Goal: Transaction & Acquisition: Download file/media

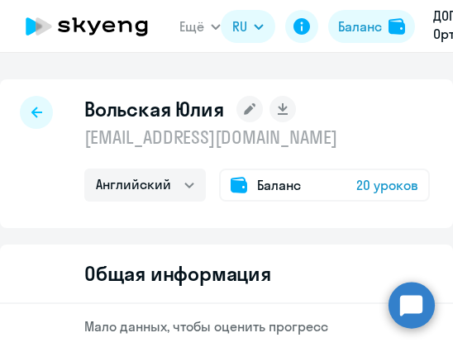
select select "english"
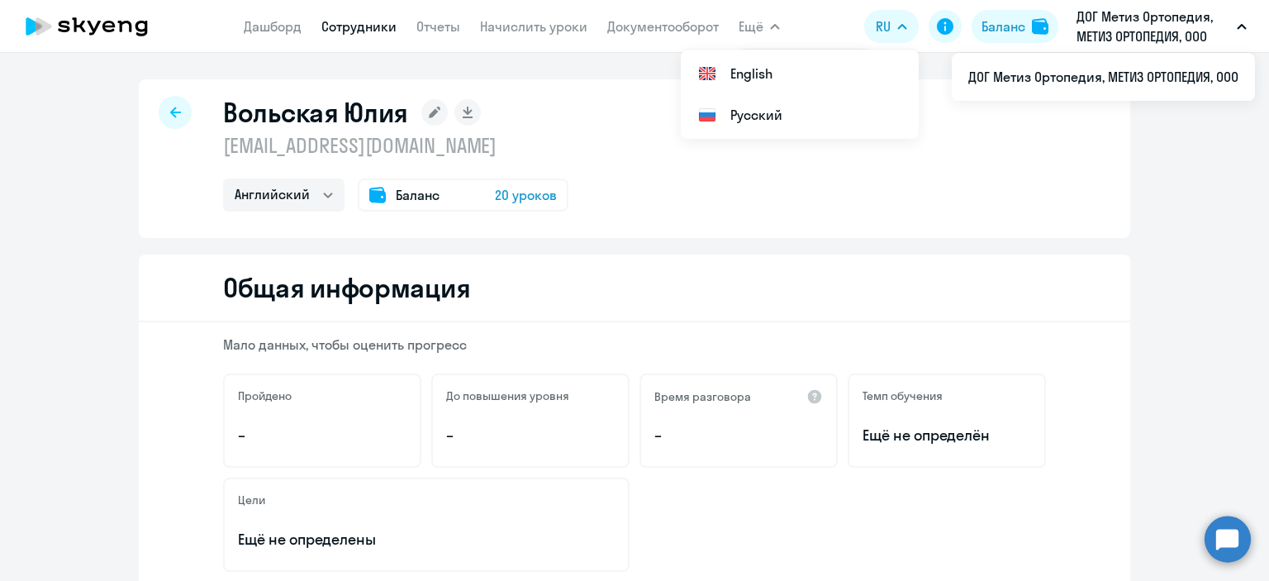
click at [452, 32] on p "ДОГ Метиз Ортопедия, МЕТИЗ ОРТОПЕДИЯ, ООО" at bounding box center [1154, 27] width 154 height 40
click at [452, 26] on p "ДОГ Метиз Ортопедия, МЕТИЗ ОРТОПЕДИЯ, ООО" at bounding box center [1154, 27] width 154 height 40
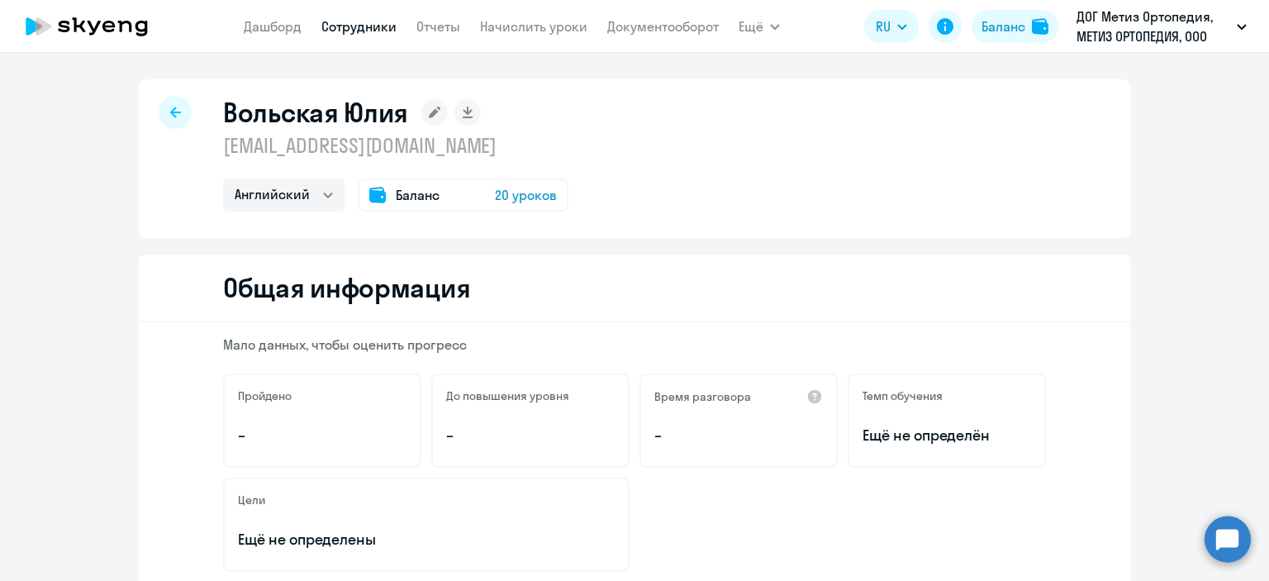
click at [118, 21] on icon at bounding box center [125, 27] width 14 height 12
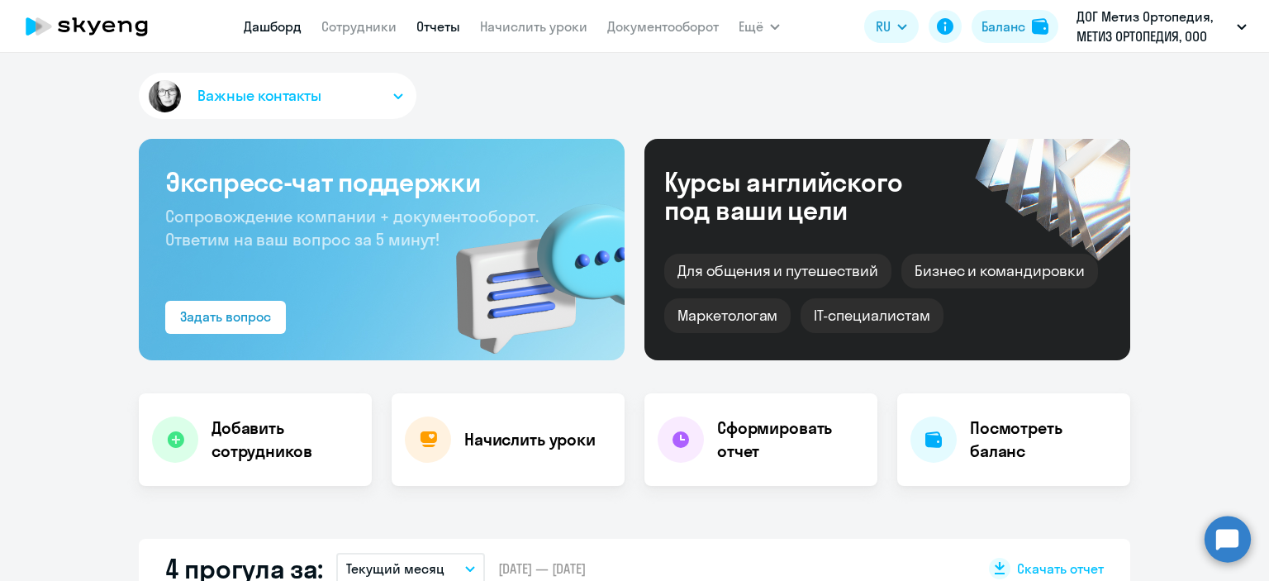
click at [436, 21] on link "Отчеты" at bounding box center [439, 26] width 44 height 17
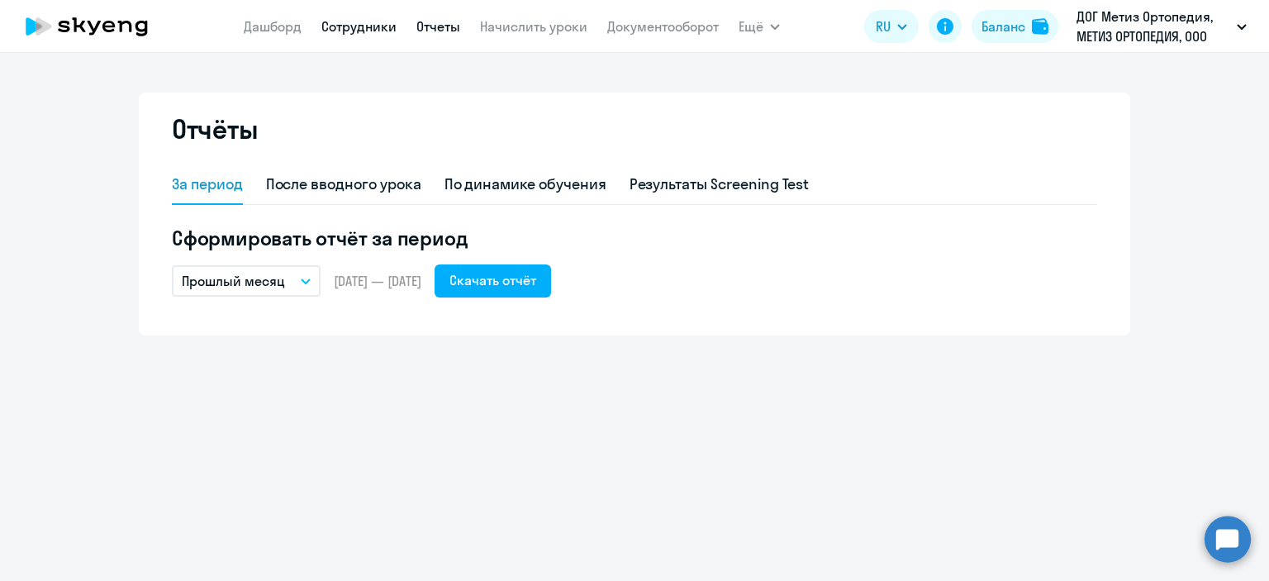
click at [366, 31] on link "Сотрудники" at bounding box center [359, 26] width 75 height 17
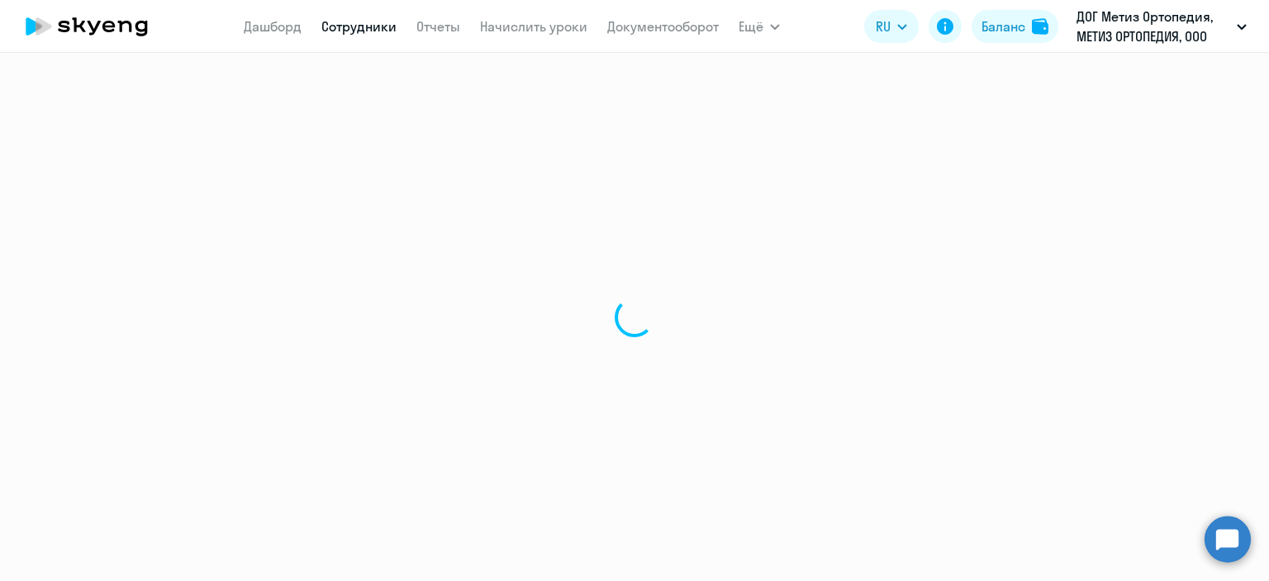
select select "30"
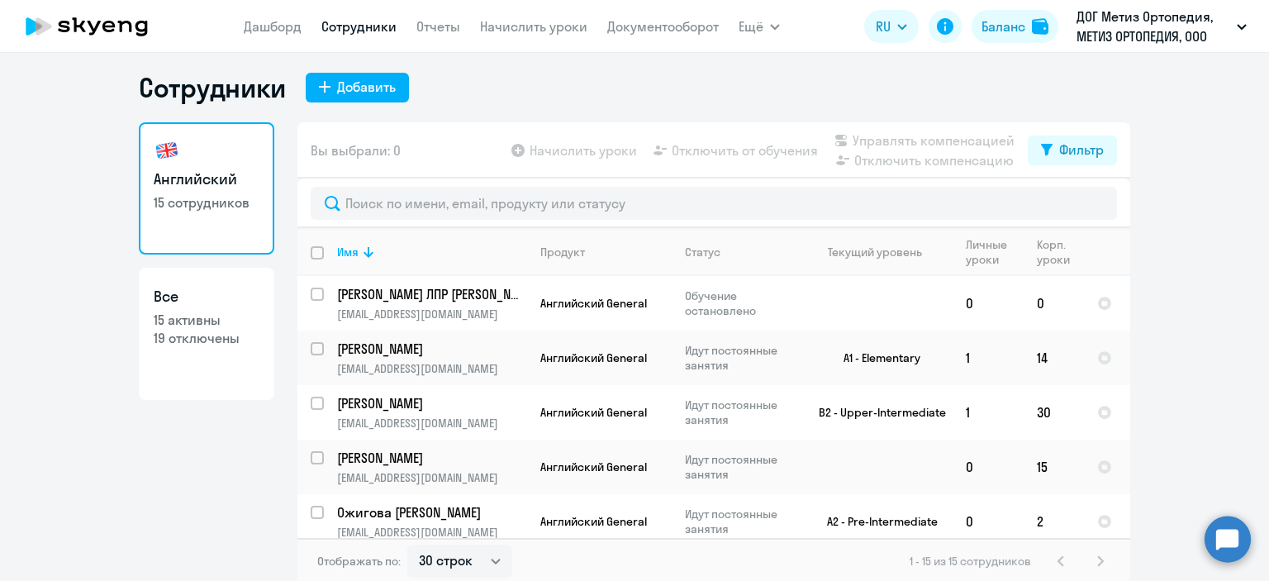
scroll to position [10, 0]
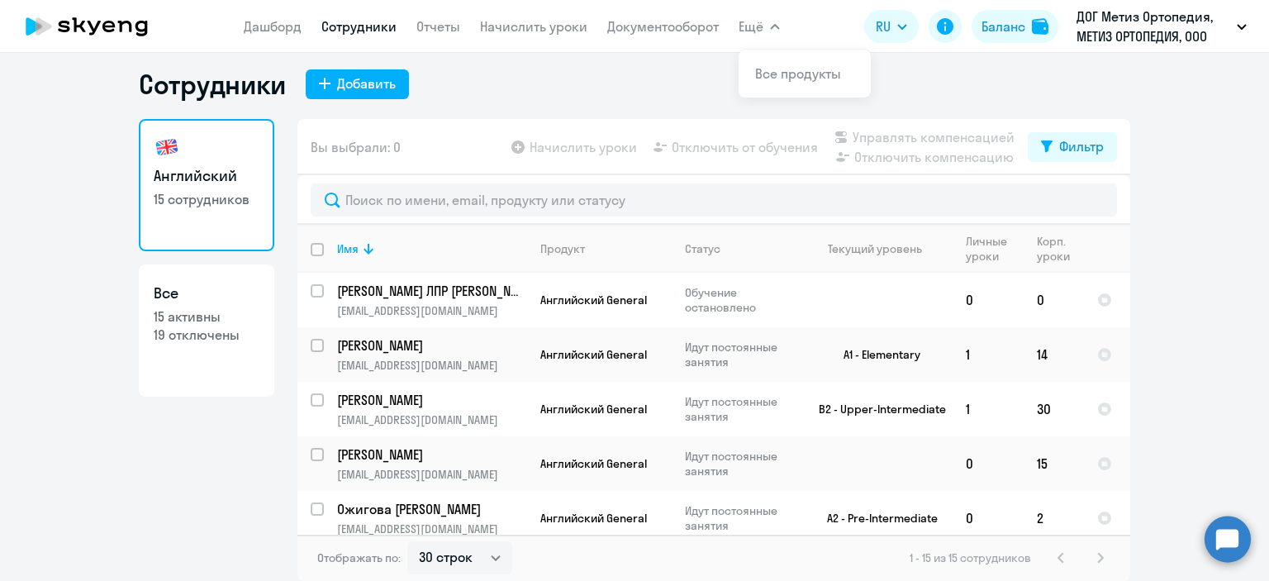
click at [452, 26] on span "Ещё" at bounding box center [751, 27] width 25 height 20
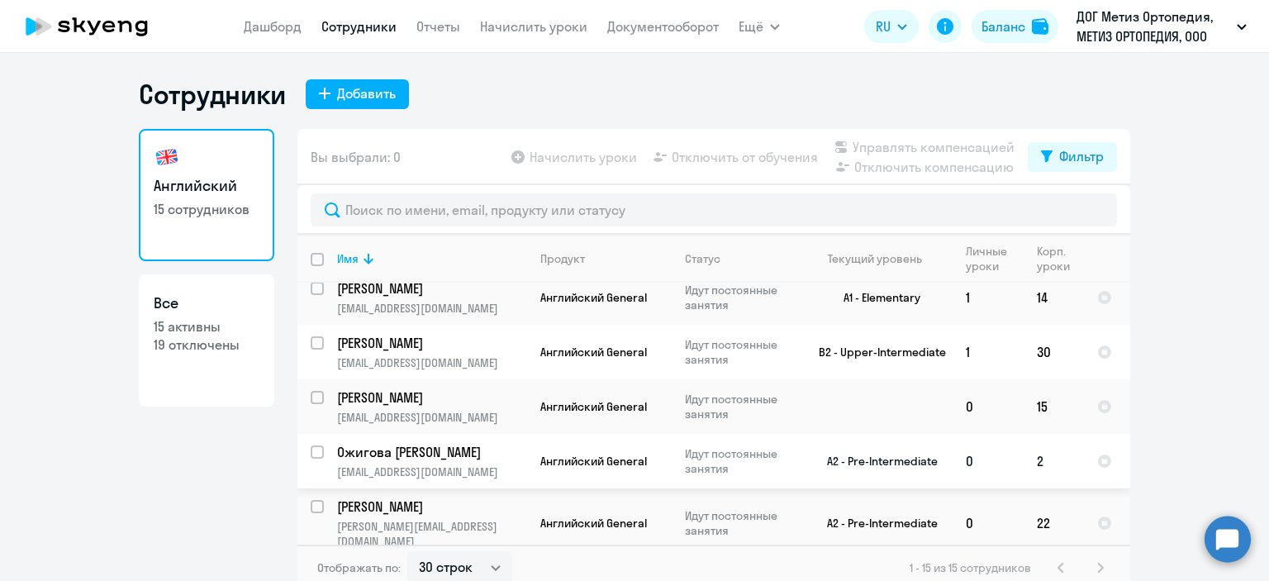
scroll to position [0, 0]
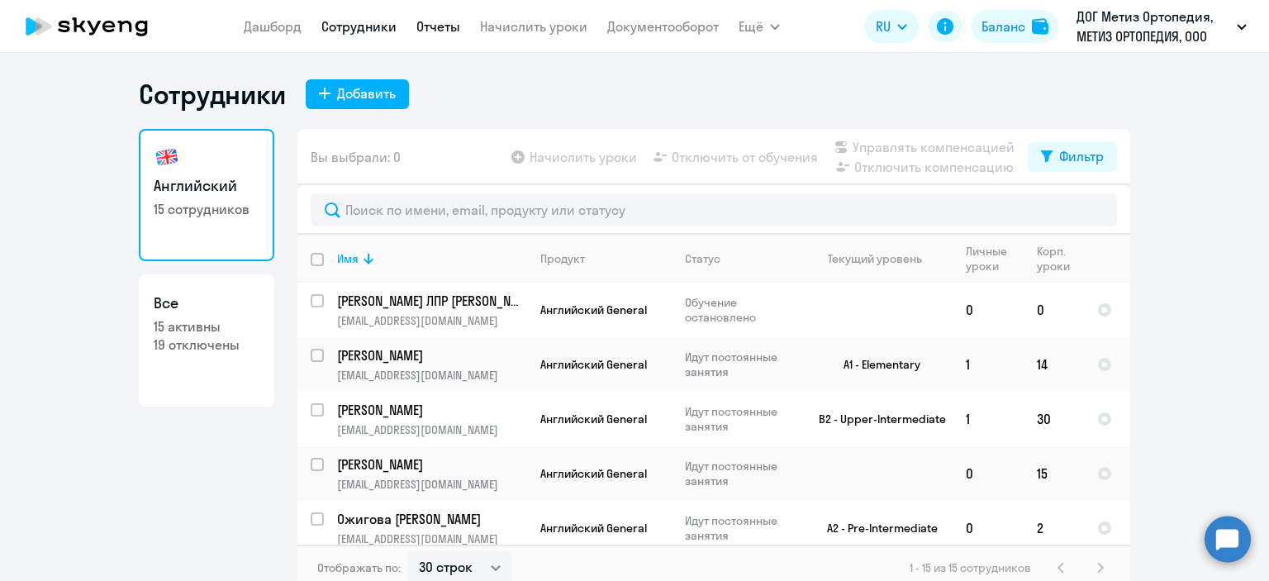
click at [446, 26] on link "Отчеты" at bounding box center [439, 26] width 44 height 17
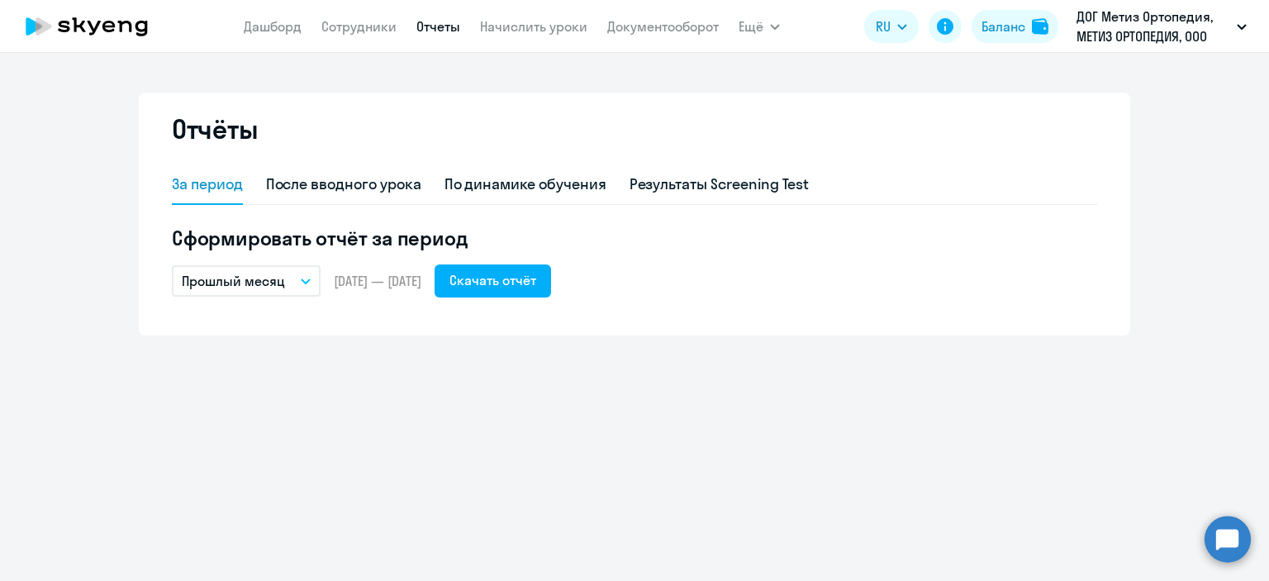
click at [290, 283] on button "Прошлый месяц" at bounding box center [246, 280] width 149 height 31
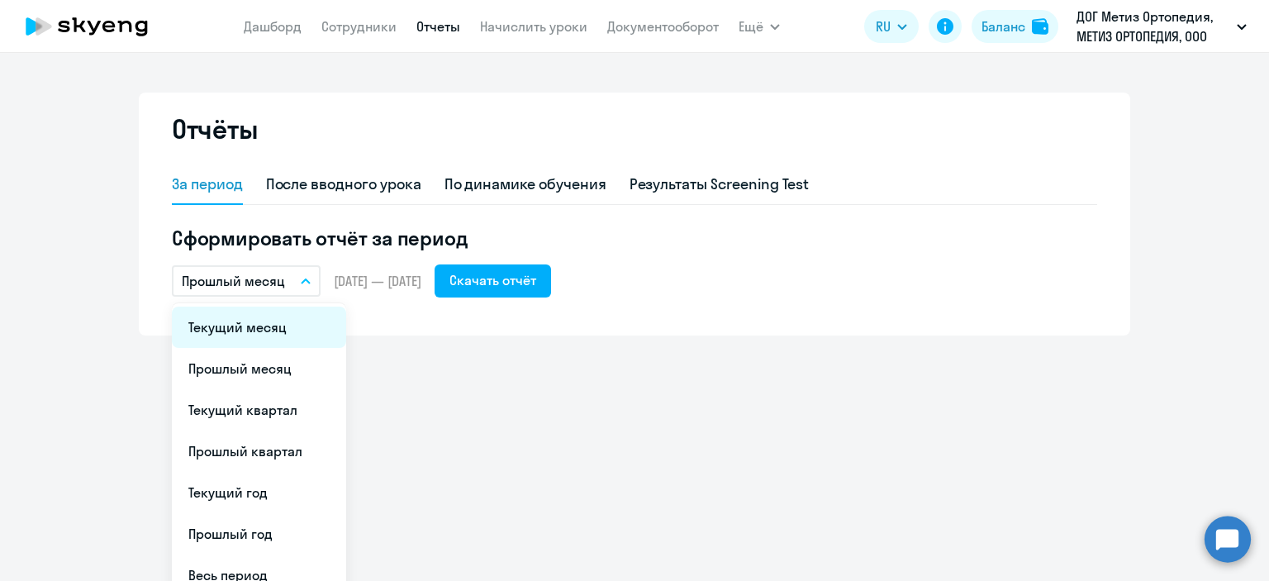
click at [246, 336] on li "Текущий месяц" at bounding box center [259, 327] width 174 height 41
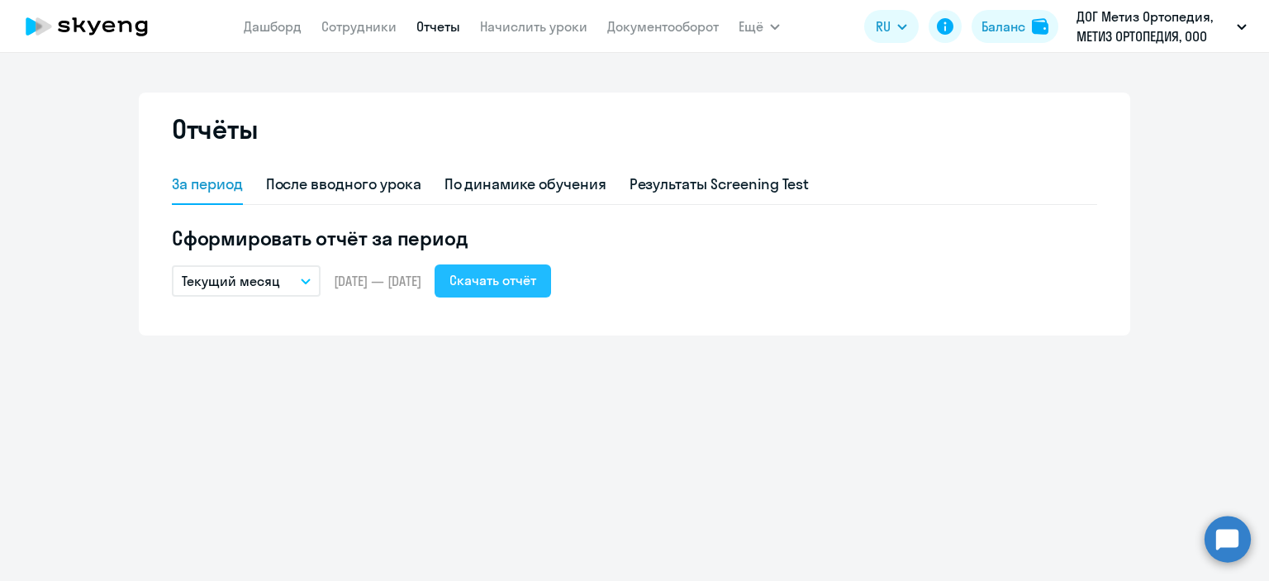
click at [452, 290] on button "Скачать отчёт" at bounding box center [493, 280] width 117 height 33
